Goal: Check status: Check status

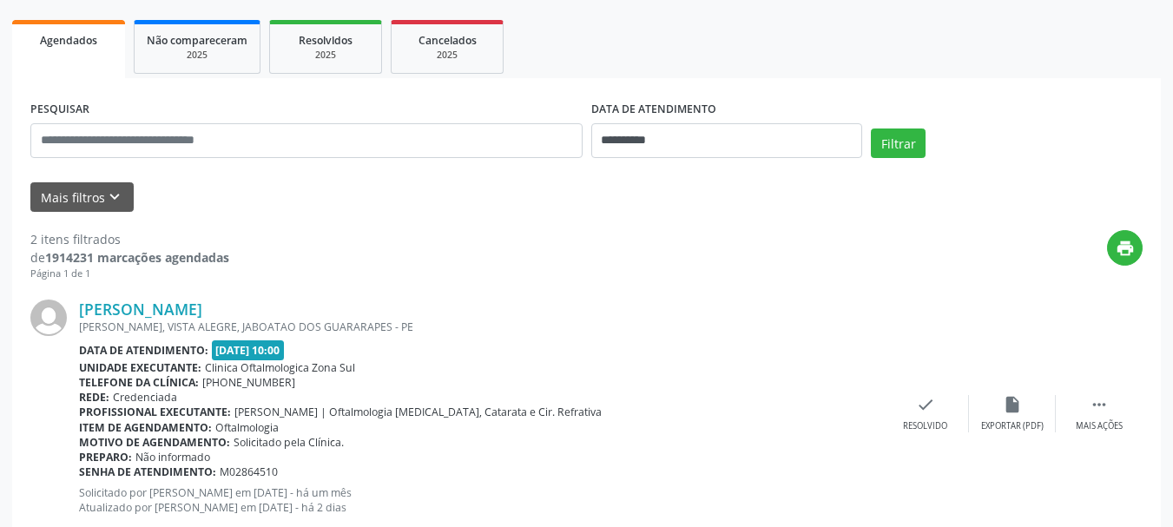
scroll to position [207, 0]
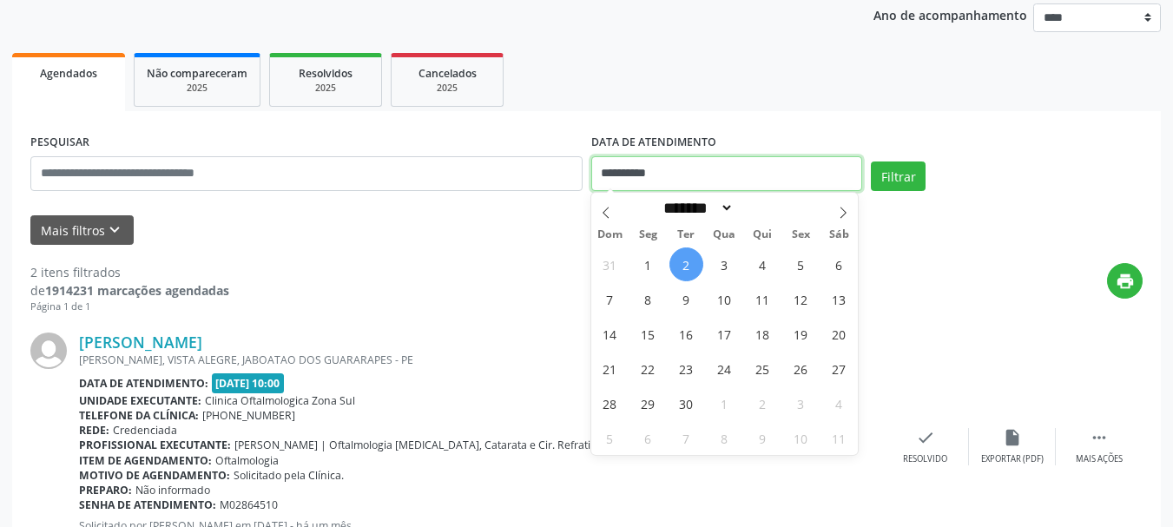
click at [676, 168] on input "**********" at bounding box center [727, 173] width 272 height 35
click at [729, 270] on span "3" at bounding box center [725, 265] width 34 height 34
type input "**********"
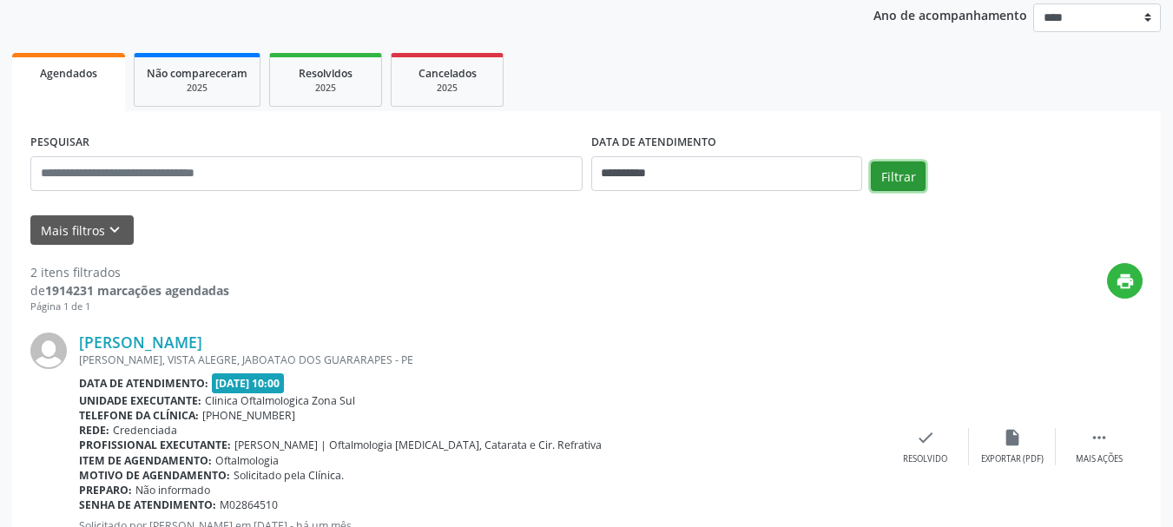
click at [902, 170] on button "Filtrar" at bounding box center [898, 177] width 55 height 30
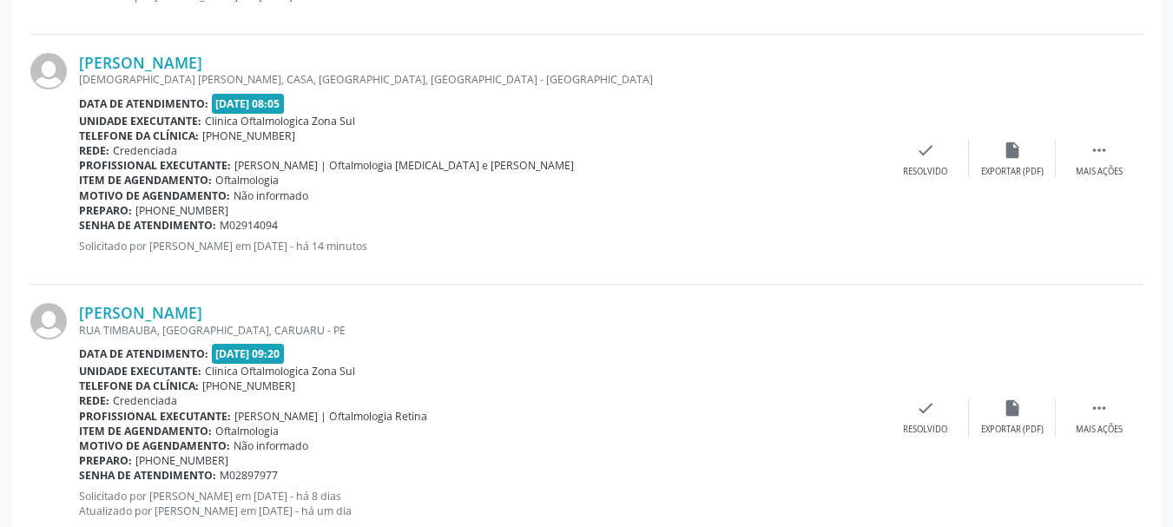
scroll to position [988, 0]
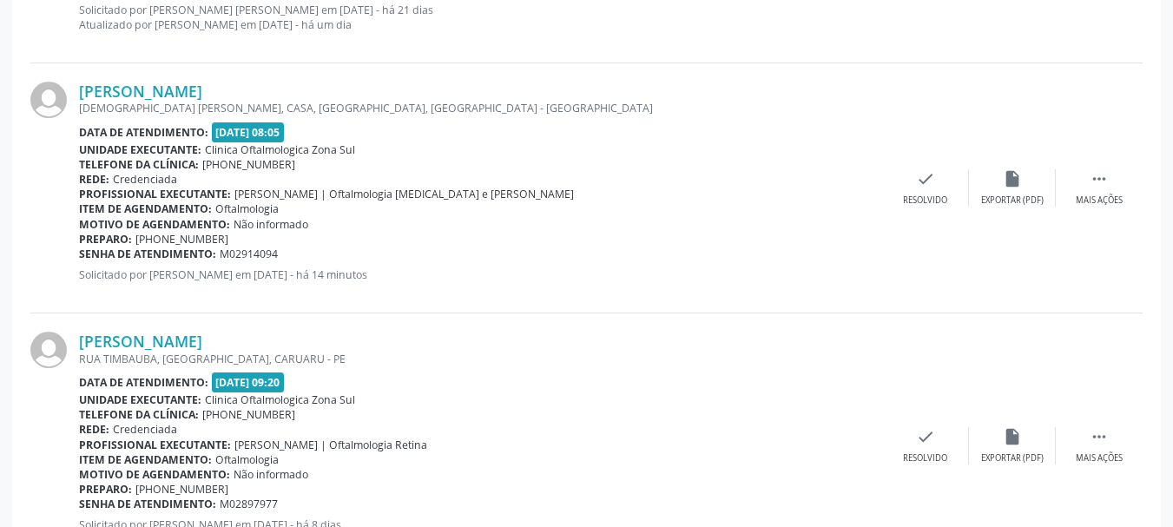
copy div "Edson Alexandre de Araujo"
drag, startPoint x: 76, startPoint y: 93, endPoint x: 298, endPoint y: 87, distance: 222.4
click at [298, 87] on div "Edson Alexandre de Araujo PASTOR ISRAEL VIEIRA FERREIRA, CASA, ARRUDA, RECIFE -…" at bounding box center [586, 188] width 1113 height 250
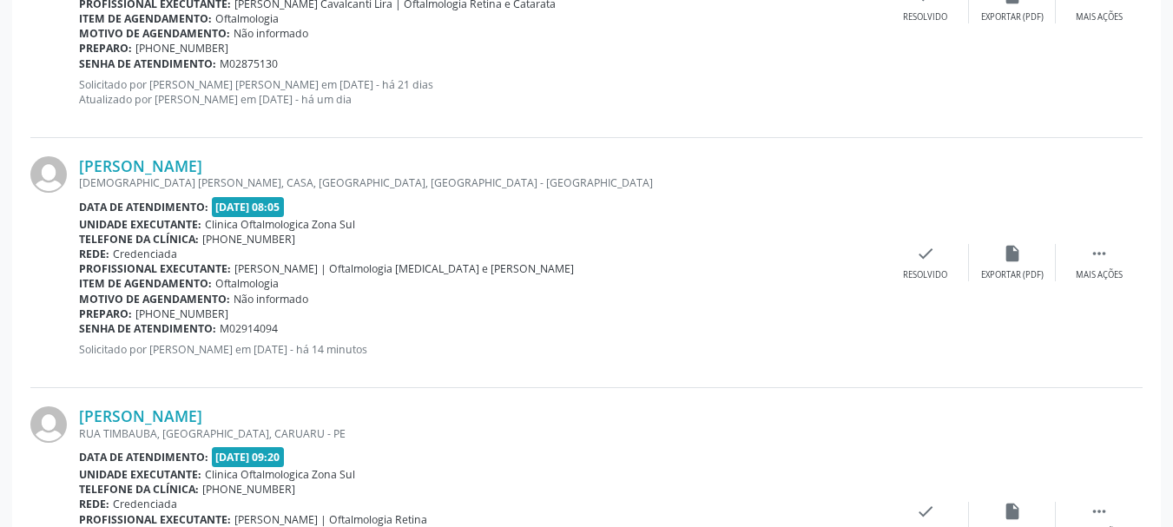
scroll to position [915, 0]
copy div "Senha de atendimento: M02914094"
drag, startPoint x: 284, startPoint y: 328, endPoint x: 80, endPoint y: 321, distance: 204.2
click at [80, 321] on div "Senha de atendimento: M02914094" at bounding box center [480, 327] width 803 height 15
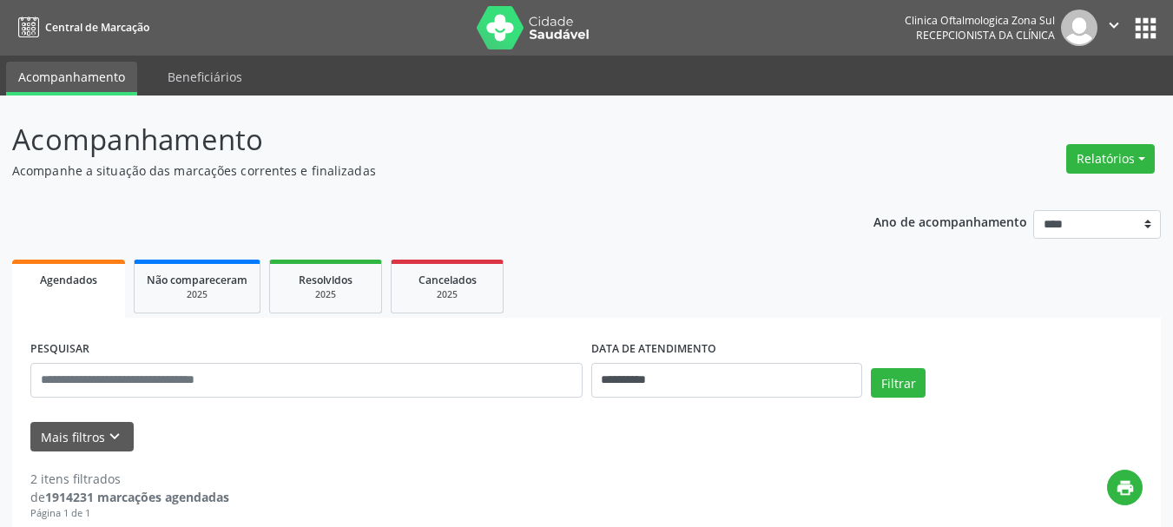
click at [519, 25] on img at bounding box center [533, 27] width 113 height 43
